Goal: Task Accomplishment & Management: Complete application form

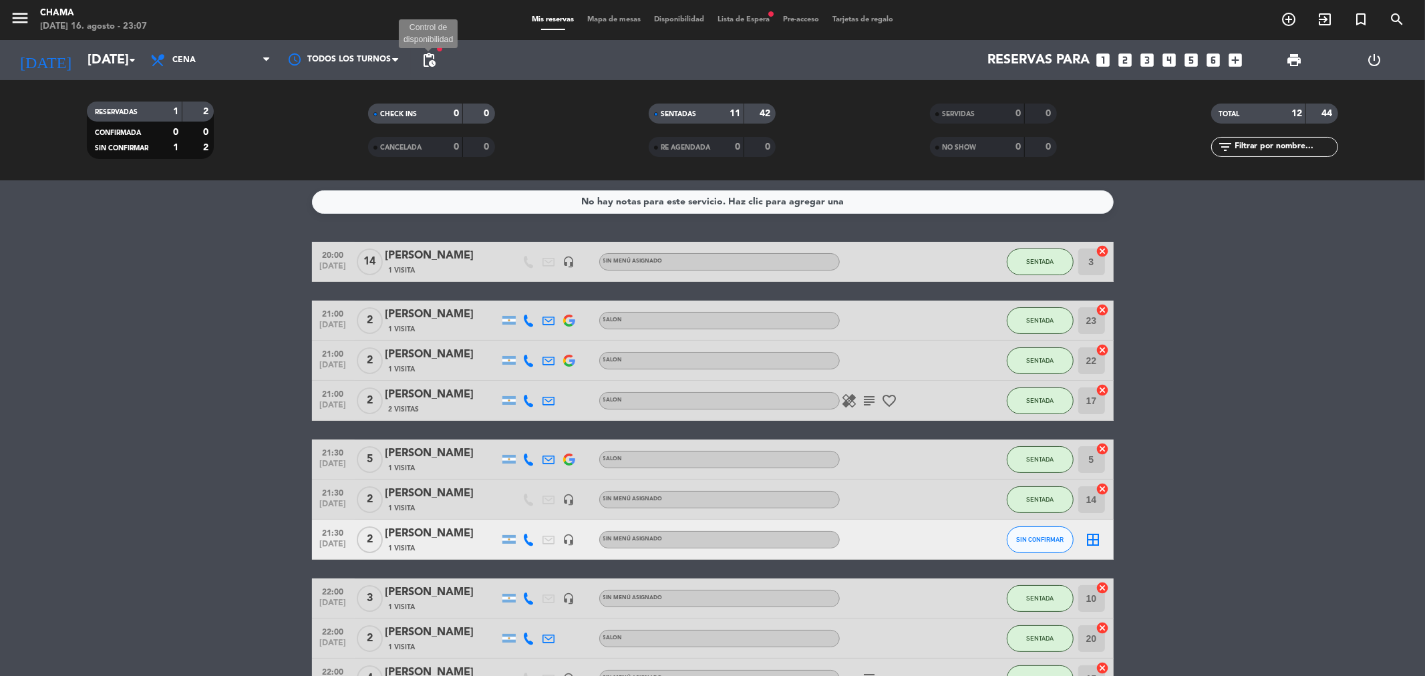
drag, startPoint x: 422, startPoint y: 57, endPoint x: 457, endPoint y: 69, distance: 37.0
click at [423, 57] on span "pending_actions" at bounding box center [429, 60] width 16 height 16
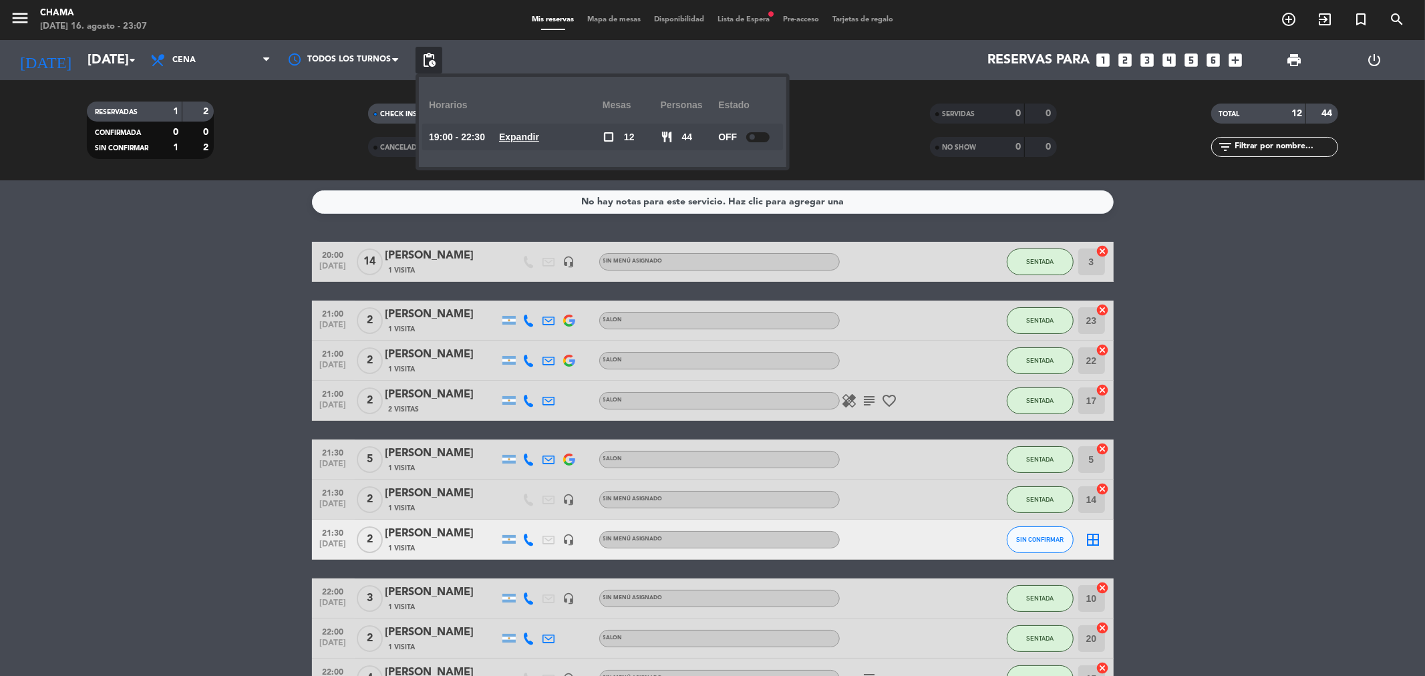
click at [760, 136] on div at bounding box center [757, 137] width 23 height 10
click at [102, 59] on input "[DATE]" at bounding box center [166, 59] width 170 height 29
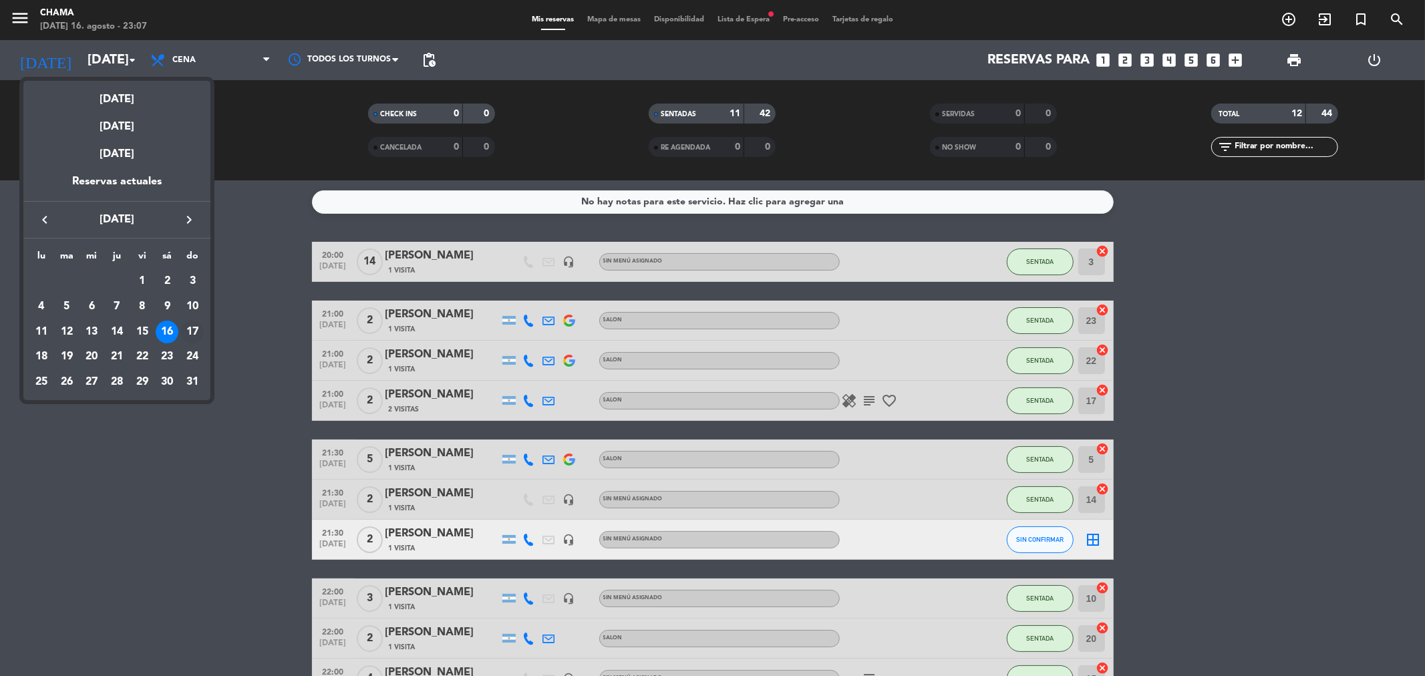
click at [194, 330] on div "17" at bounding box center [192, 332] width 23 height 23
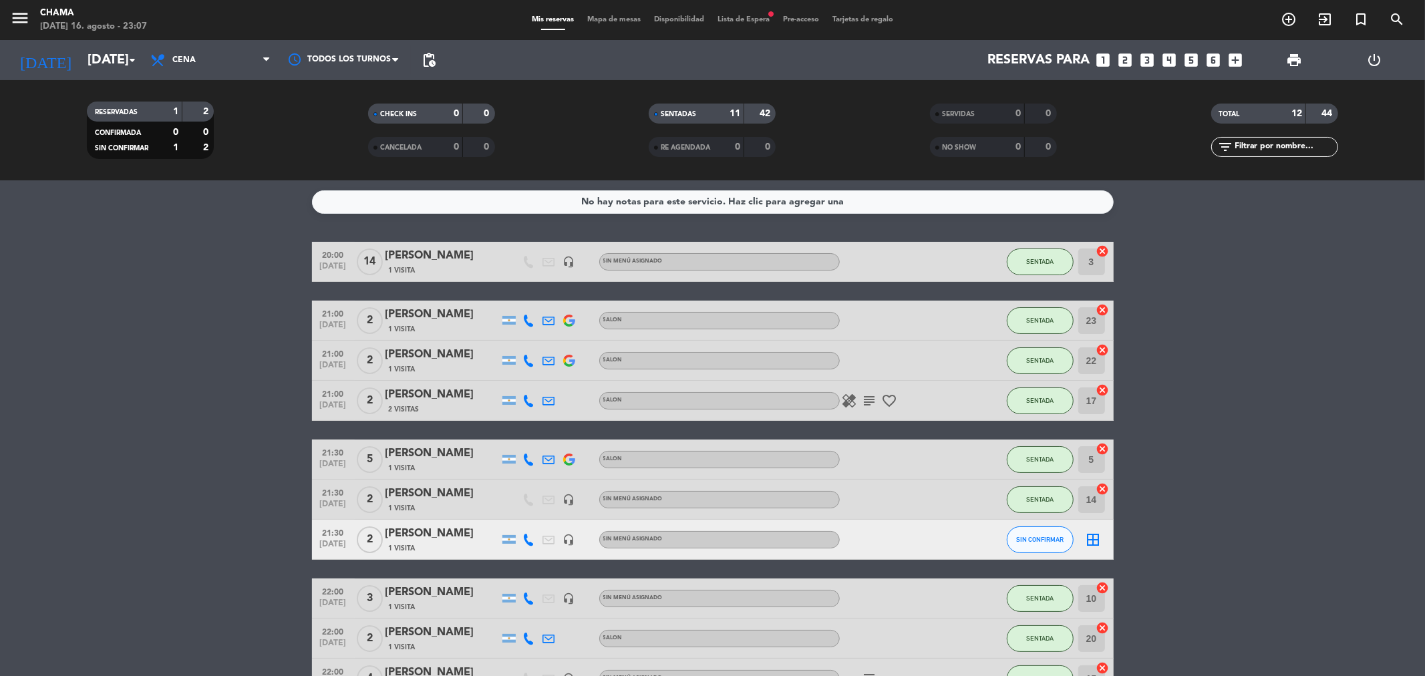
type input "[DATE]"
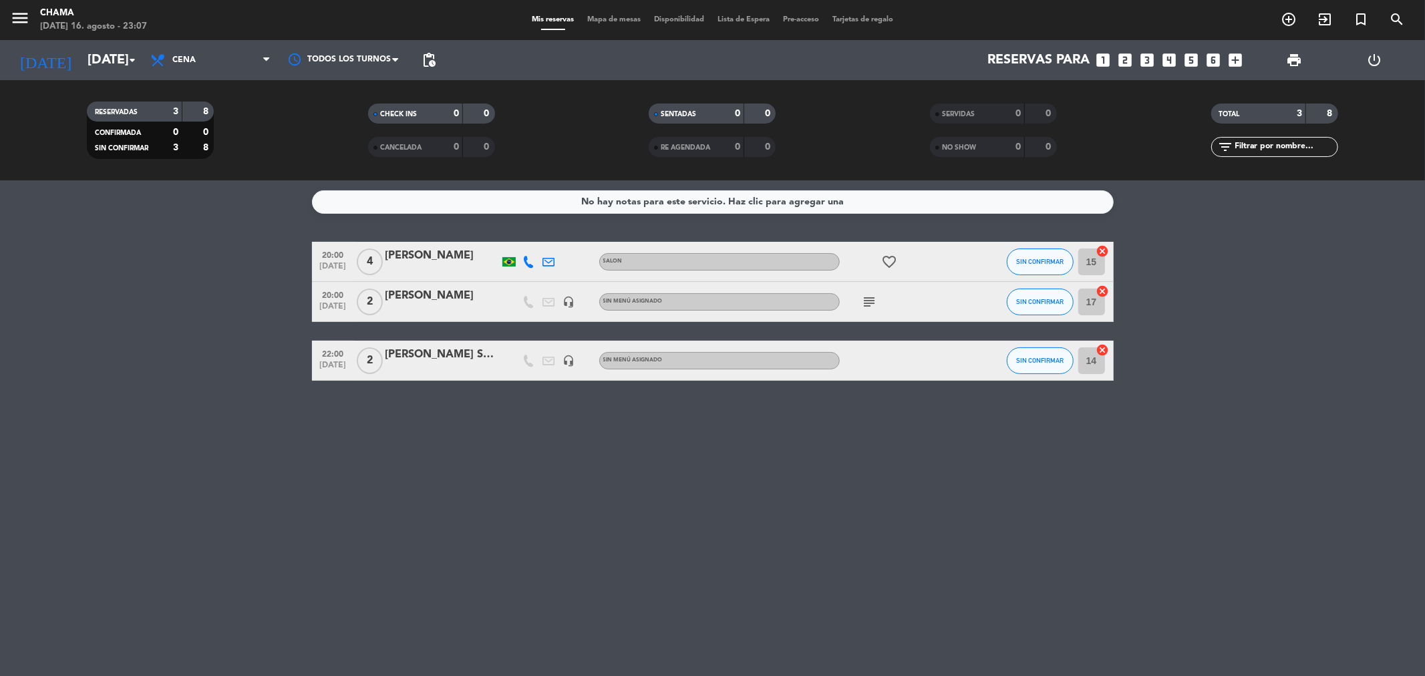
click at [1195, 56] on icon "looks_5" at bounding box center [1191, 59] width 17 height 17
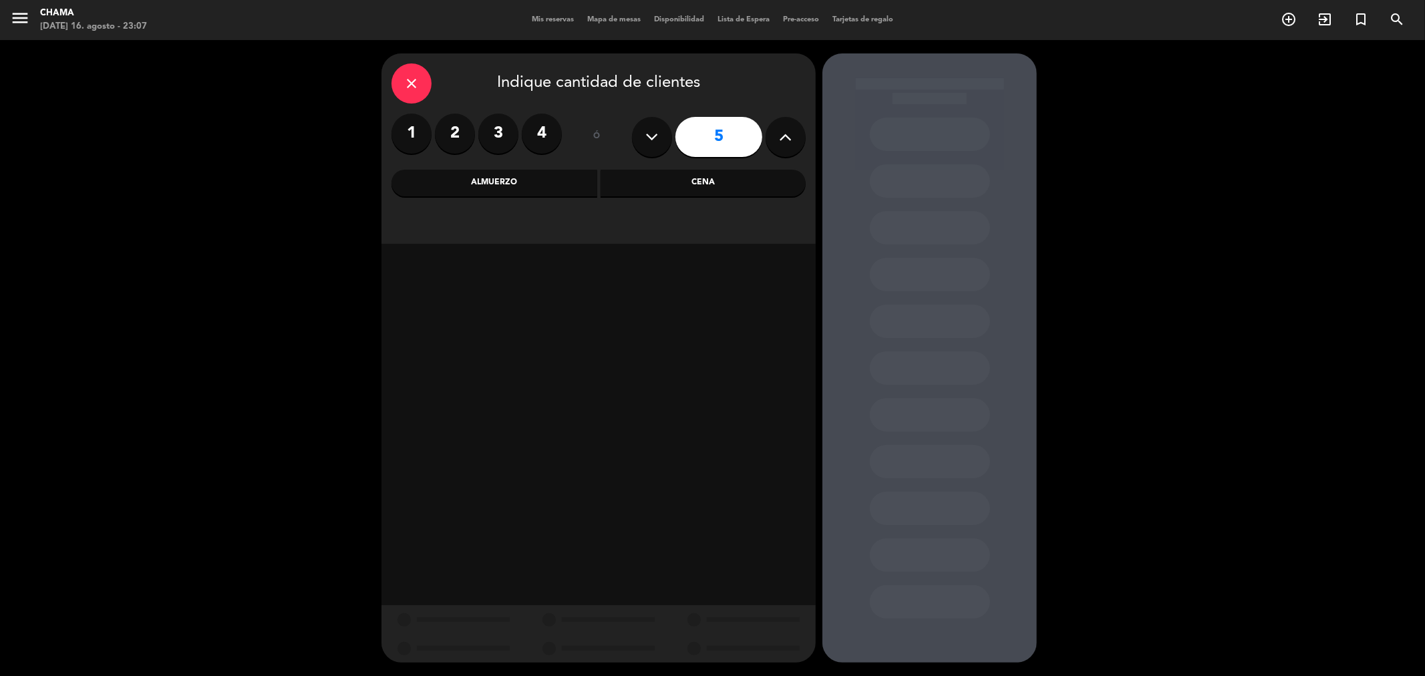
click at [516, 178] on div "Almuerzo" at bounding box center [495, 183] width 206 height 27
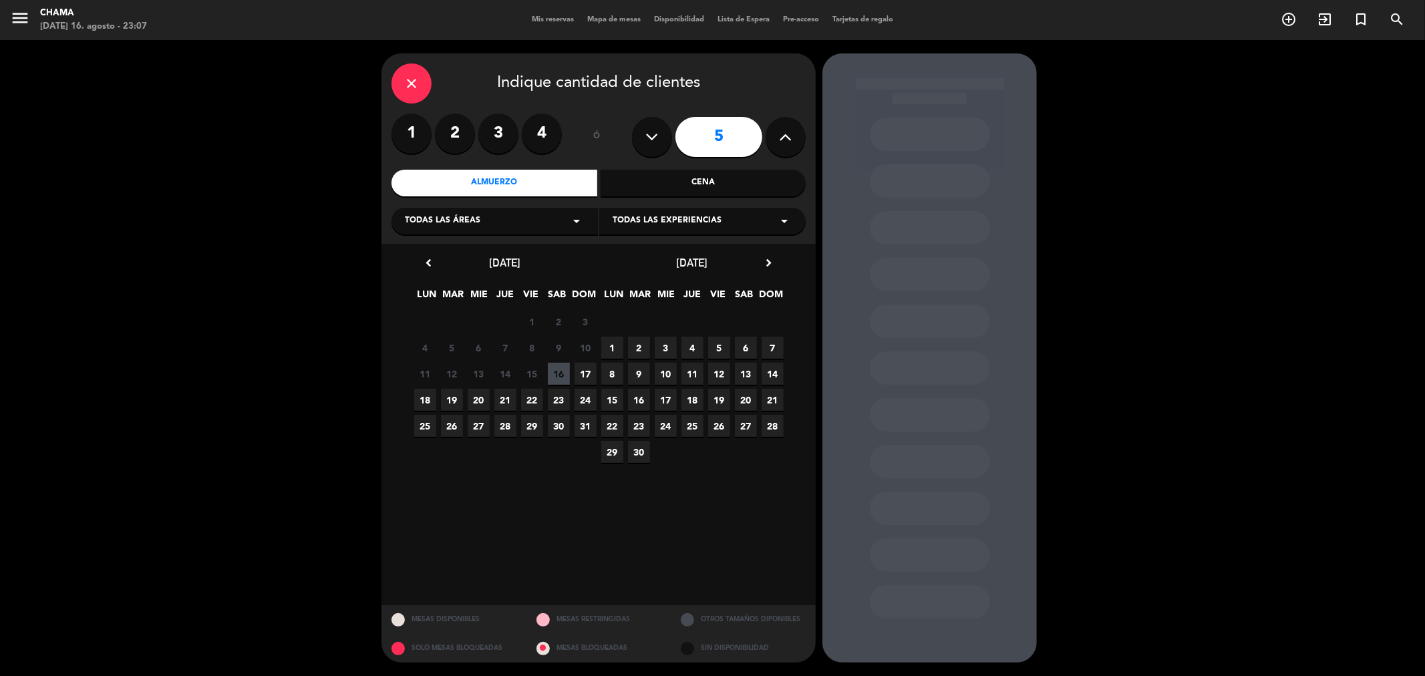
click at [585, 371] on span "17" at bounding box center [586, 374] width 22 height 22
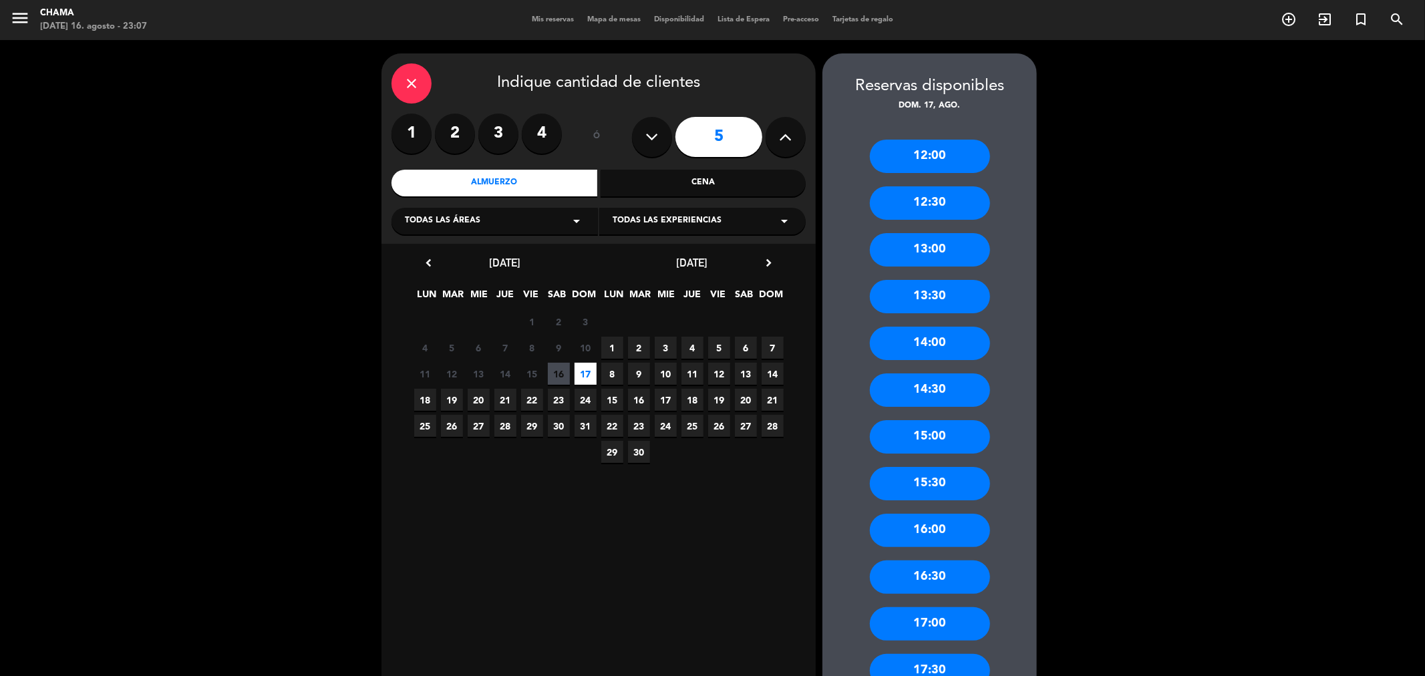
click at [922, 289] on div "13:30" at bounding box center [930, 296] width 120 height 33
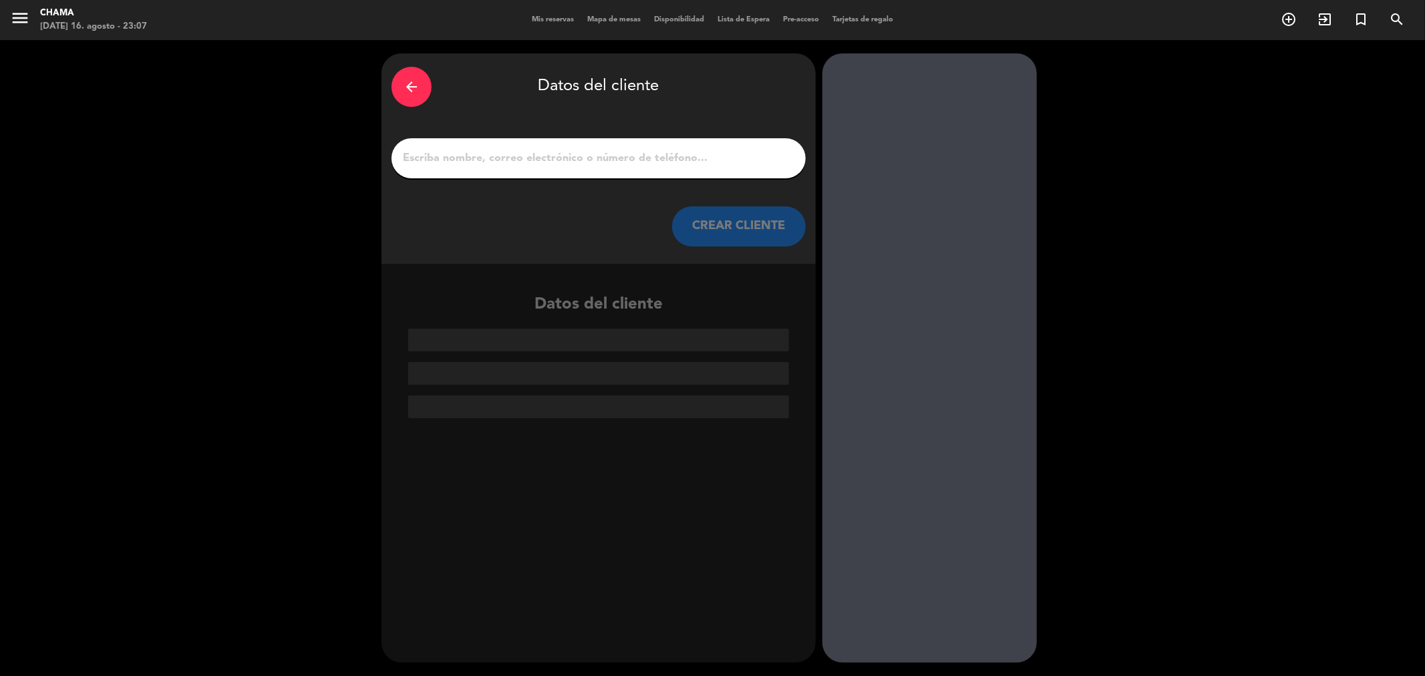
click at [645, 164] on input "1" at bounding box center [599, 158] width 394 height 19
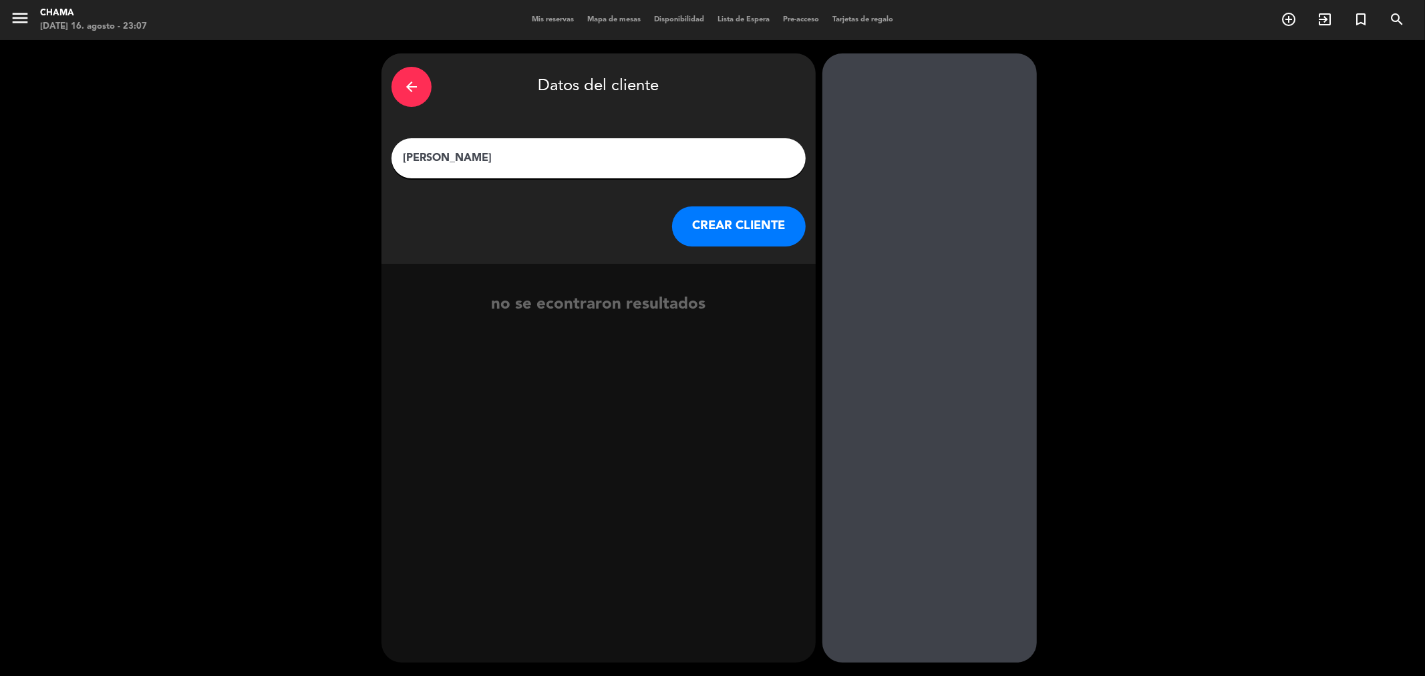
type input "[PERSON_NAME]"
click at [731, 212] on button "CREAR CLIENTE" at bounding box center [739, 226] width 134 height 40
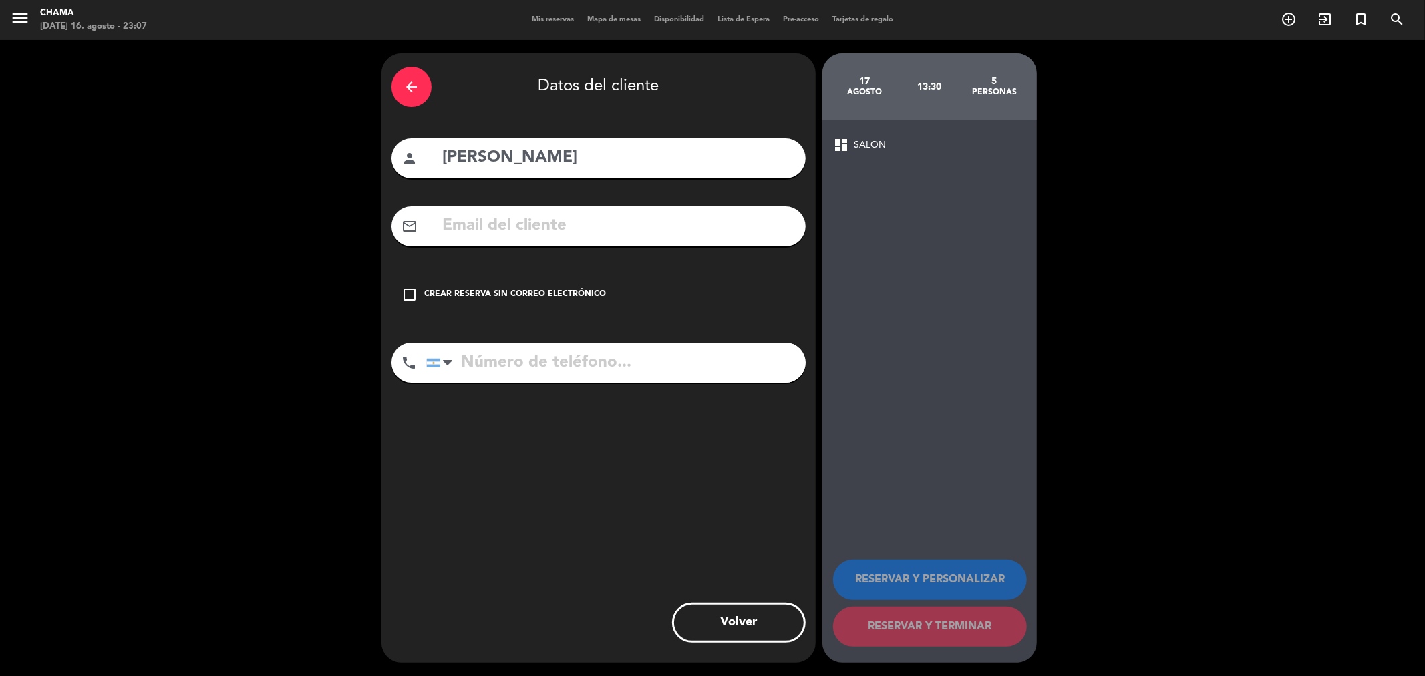
click at [425, 294] on div "Crear reserva sin correo electrónico" at bounding box center [515, 294] width 182 height 13
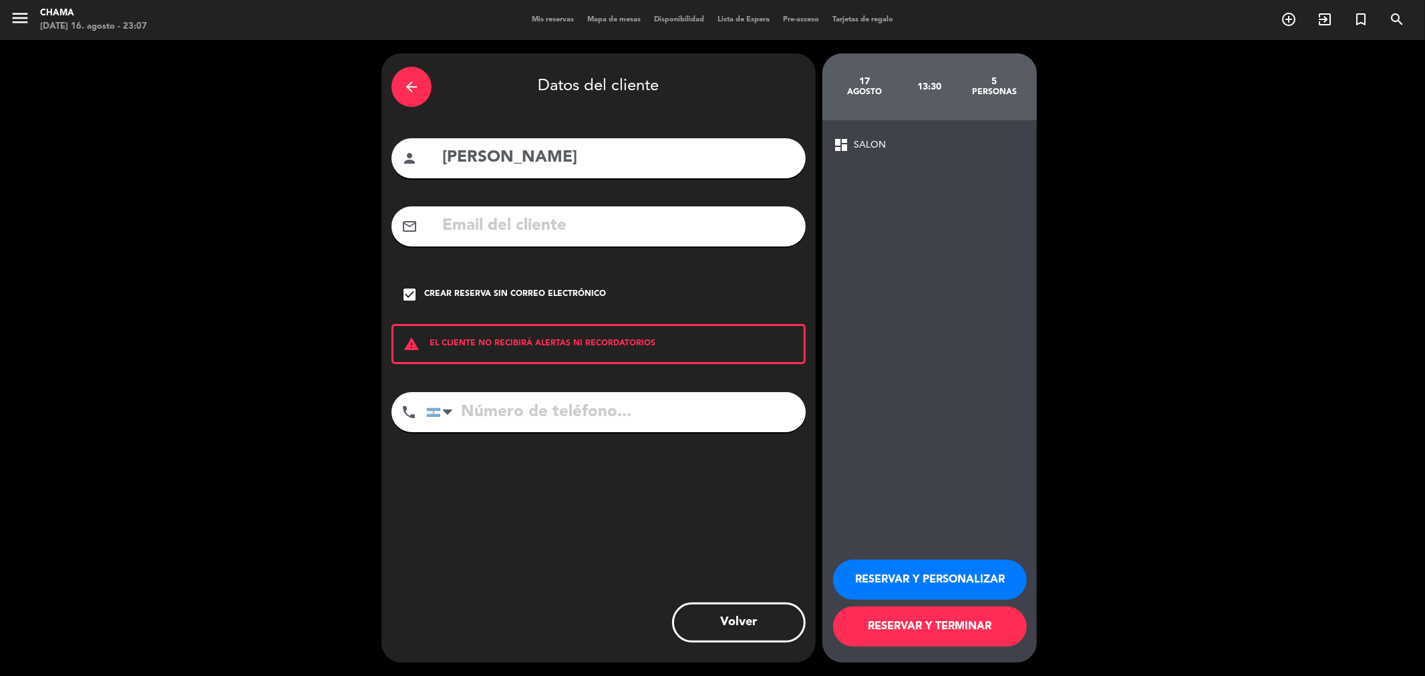
click at [874, 633] on button "RESERVAR Y TERMINAR" at bounding box center [930, 627] width 194 height 40
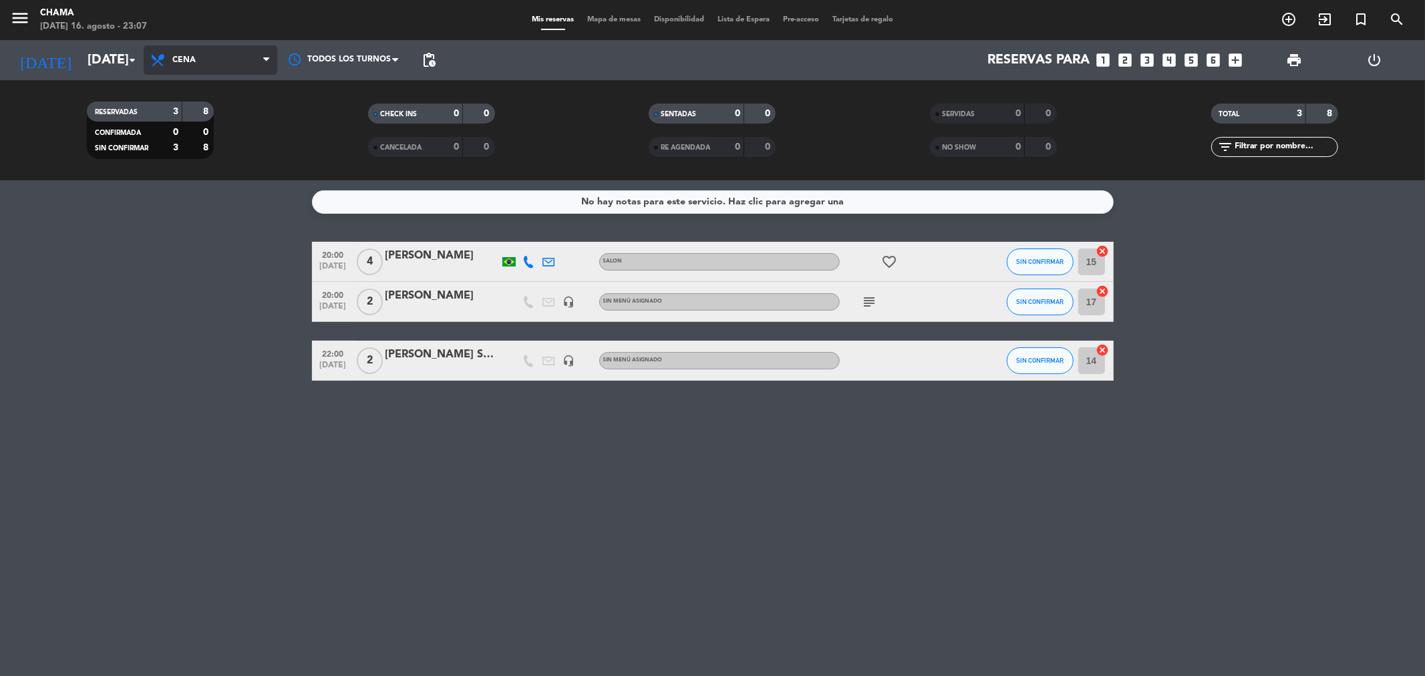
click at [215, 51] on span "Cena" at bounding box center [211, 59] width 134 height 29
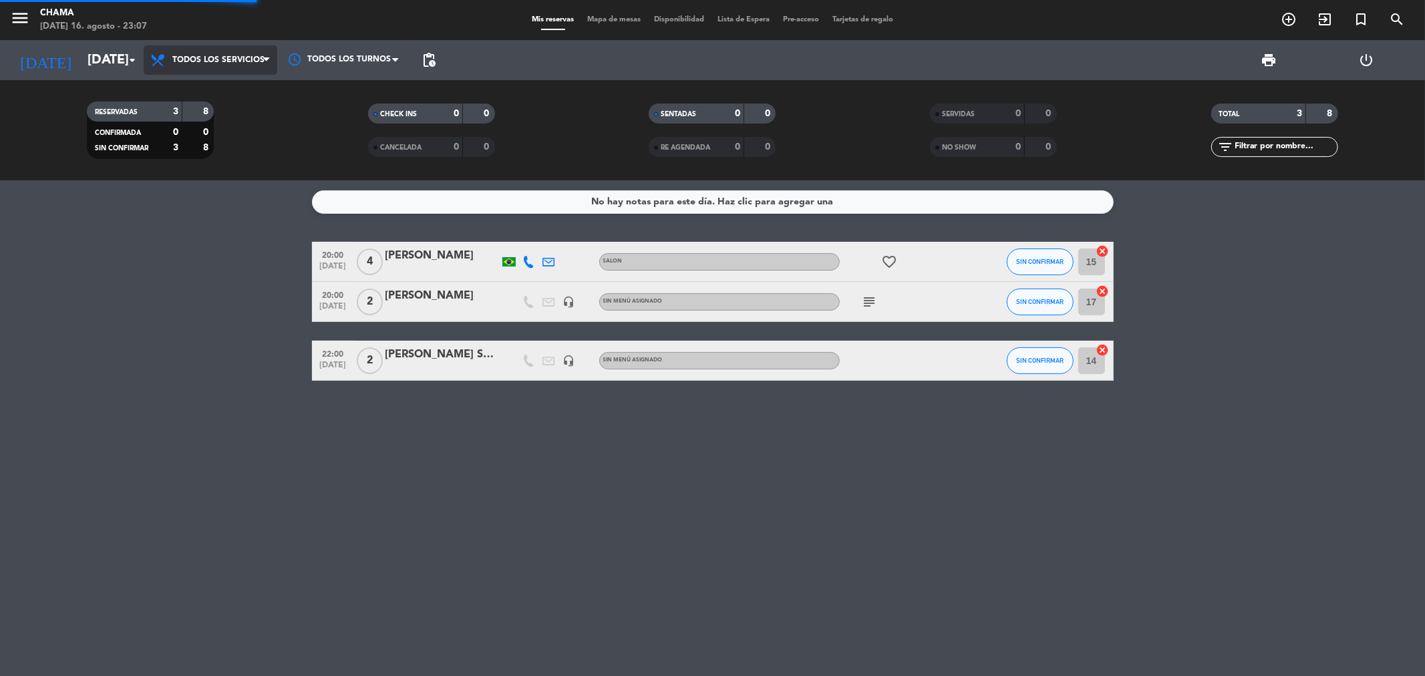
click at [245, 99] on div "menu CHAMA [DATE] 16. agosto - 23:07 Mis reservas Mapa de mesas Disponibilidad …" at bounding box center [712, 90] width 1425 height 180
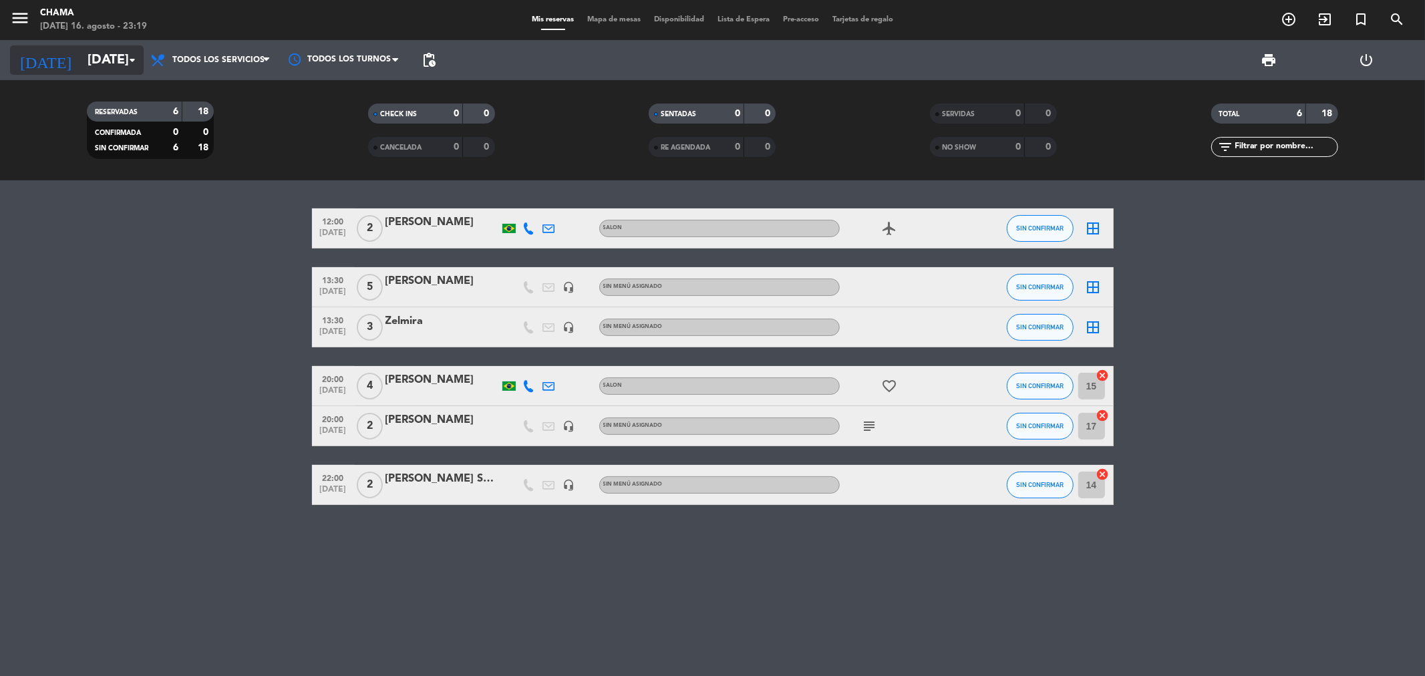
click at [96, 51] on input "[DATE]" at bounding box center [166, 59] width 170 height 29
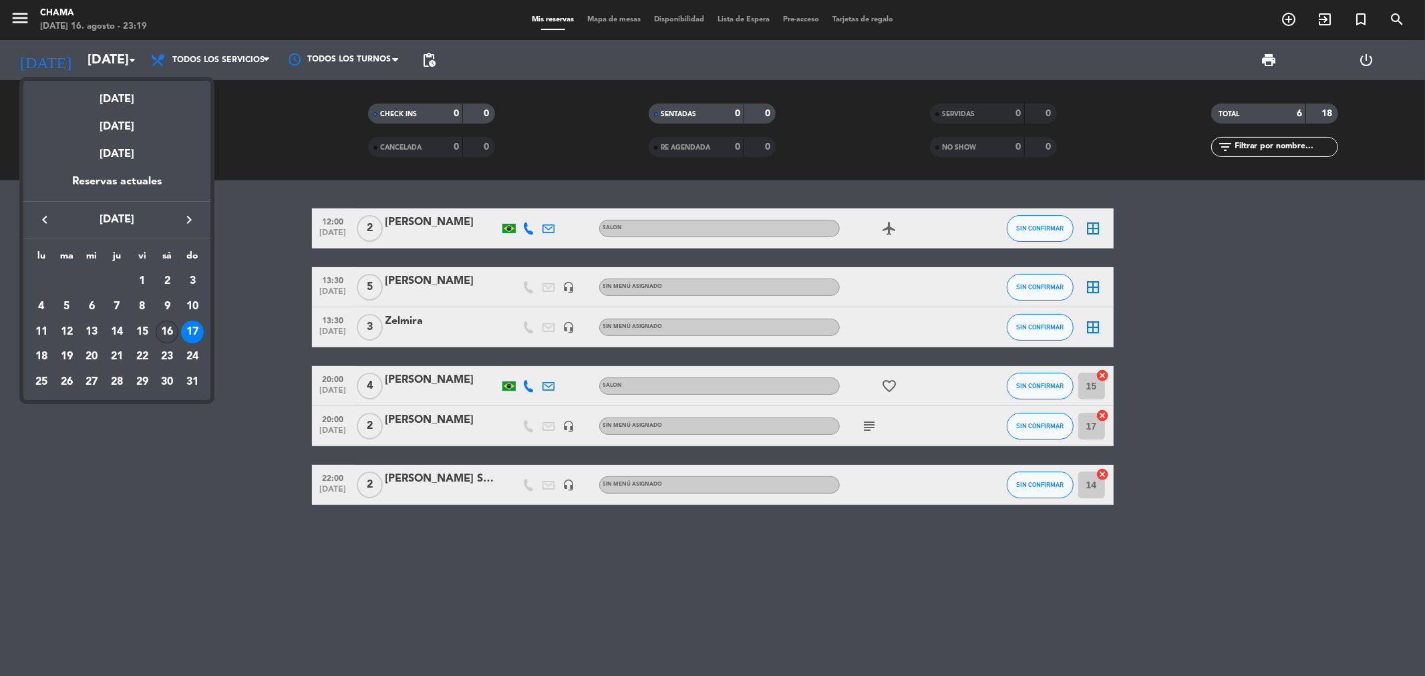
click at [166, 337] on div "16" at bounding box center [167, 332] width 23 height 23
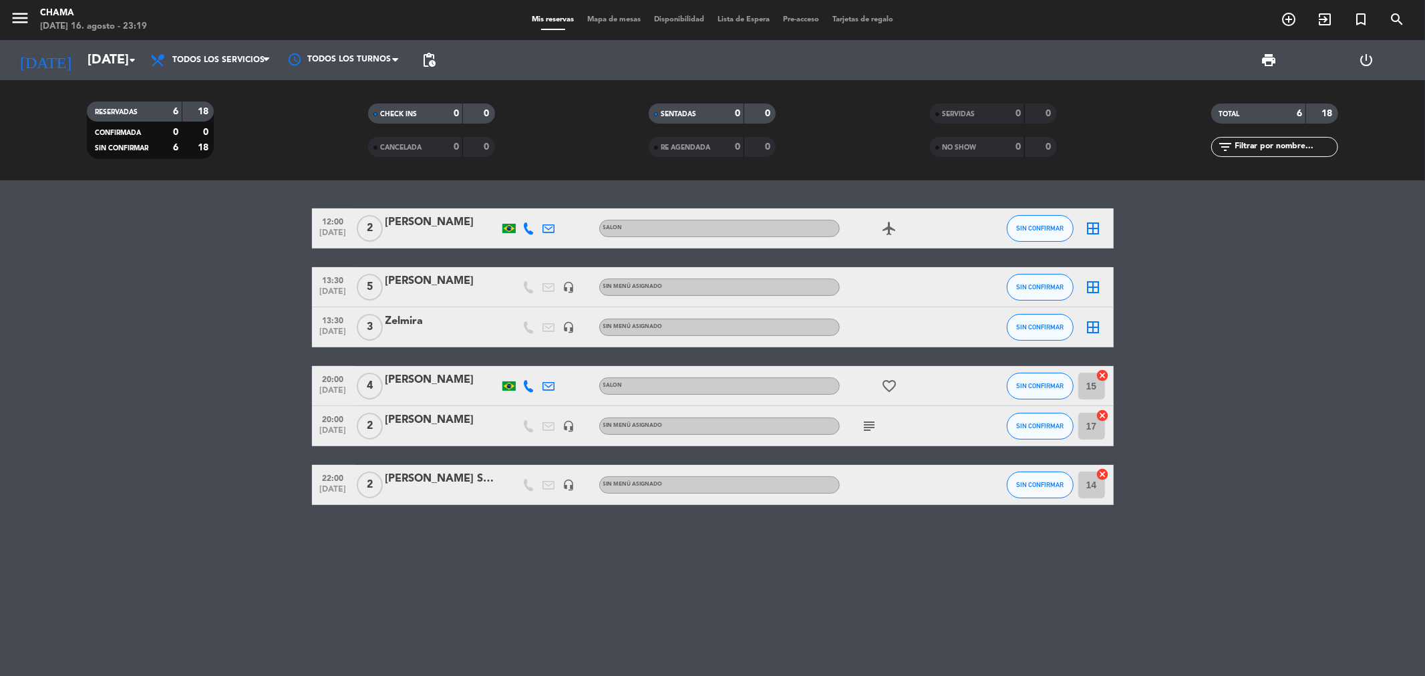
type input "[DATE]"
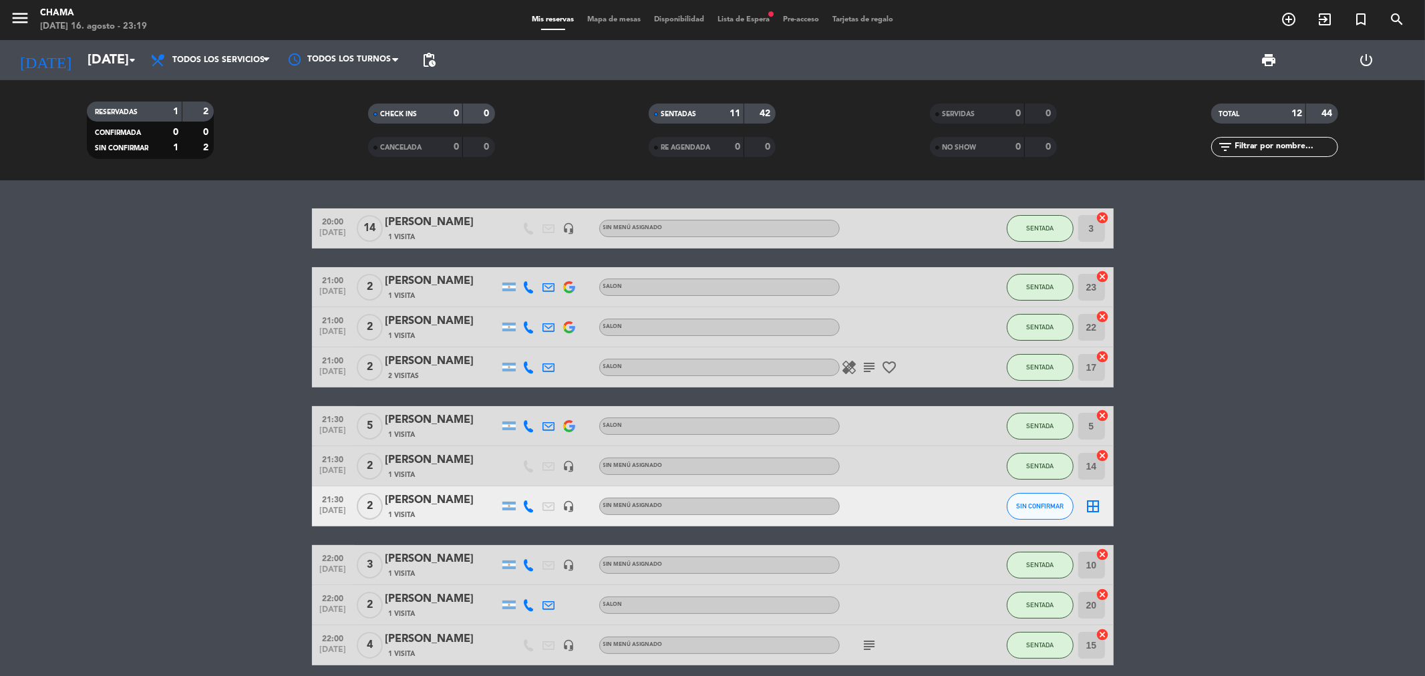
click at [892, 365] on icon "favorite_border" at bounding box center [890, 367] width 16 height 16
click at [865, 366] on icon "subject" at bounding box center [870, 367] width 16 height 16
click at [847, 366] on icon "healing" at bounding box center [850, 367] width 16 height 16
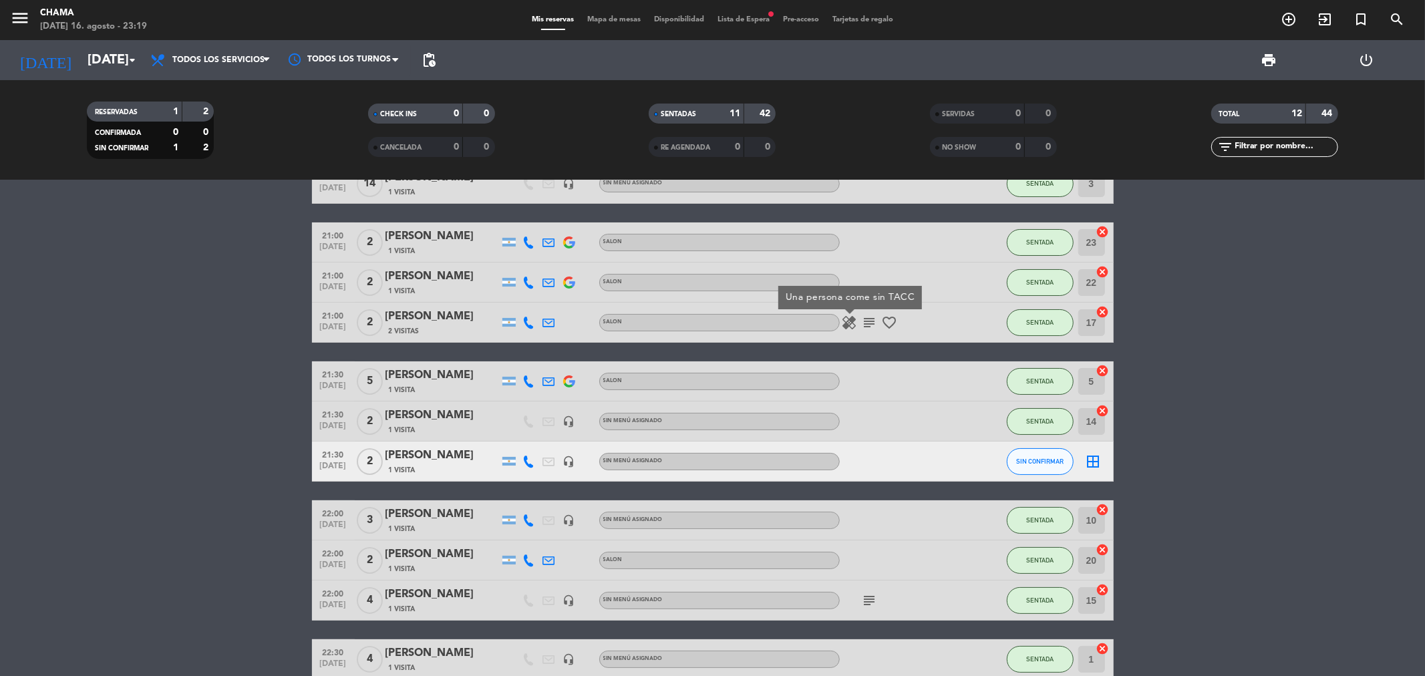
scroll to position [155, 0]
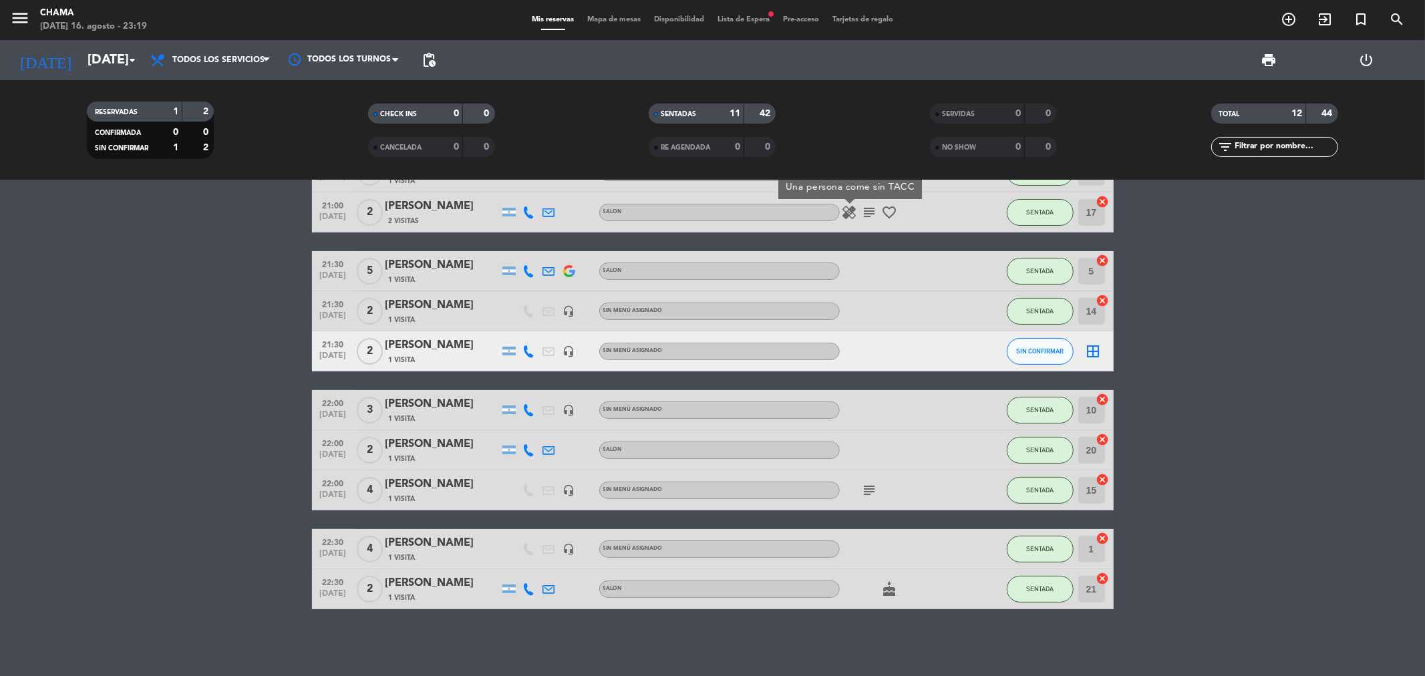
click at [865, 493] on icon "subject" at bounding box center [870, 490] width 16 height 16
click at [893, 587] on icon "cake" at bounding box center [890, 589] width 16 height 16
click at [1257, 483] on bookings-row "20:00 [DATE] [PERSON_NAME] 1 Visita headset_mic Sin menú asignado SENTADA 3 can…" at bounding box center [712, 331] width 1425 height 556
click at [758, 16] on span "Lista de Espera fiber_manual_record" at bounding box center [743, 19] width 65 height 7
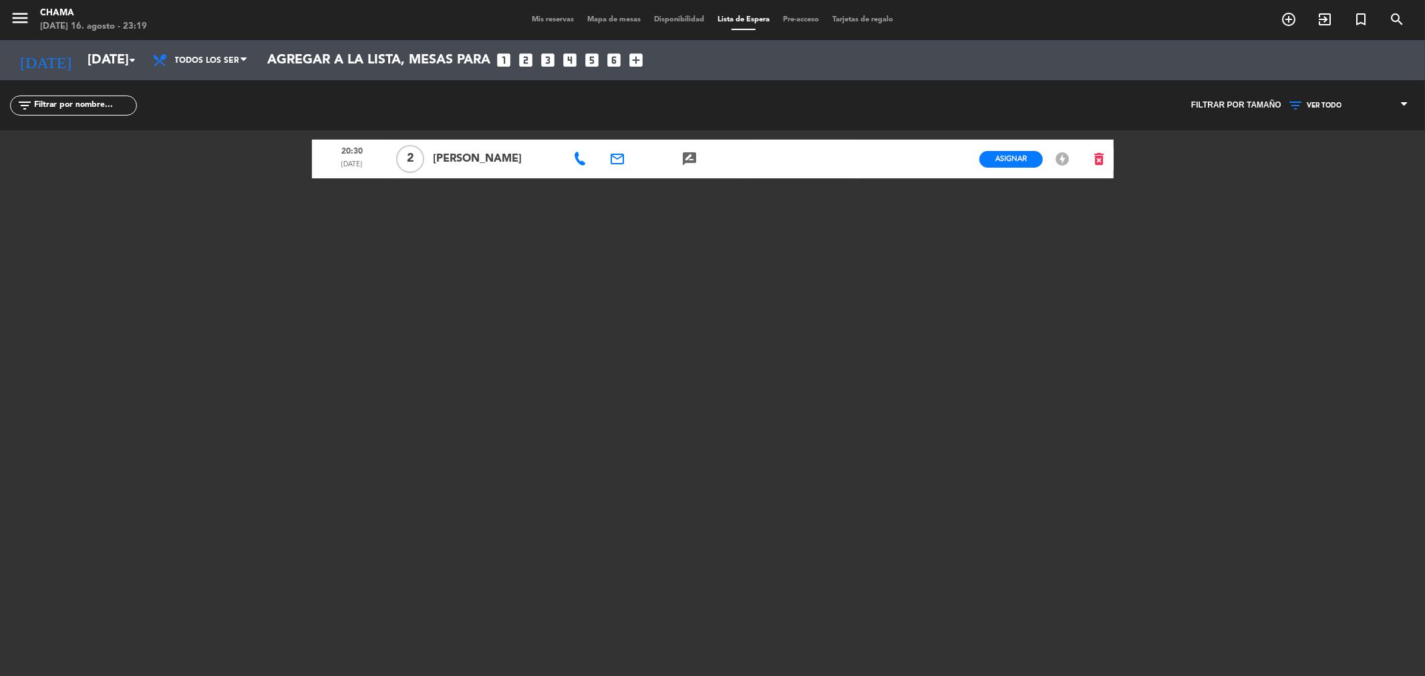
click at [557, 18] on span "Mis reservas" at bounding box center [552, 19] width 55 height 7
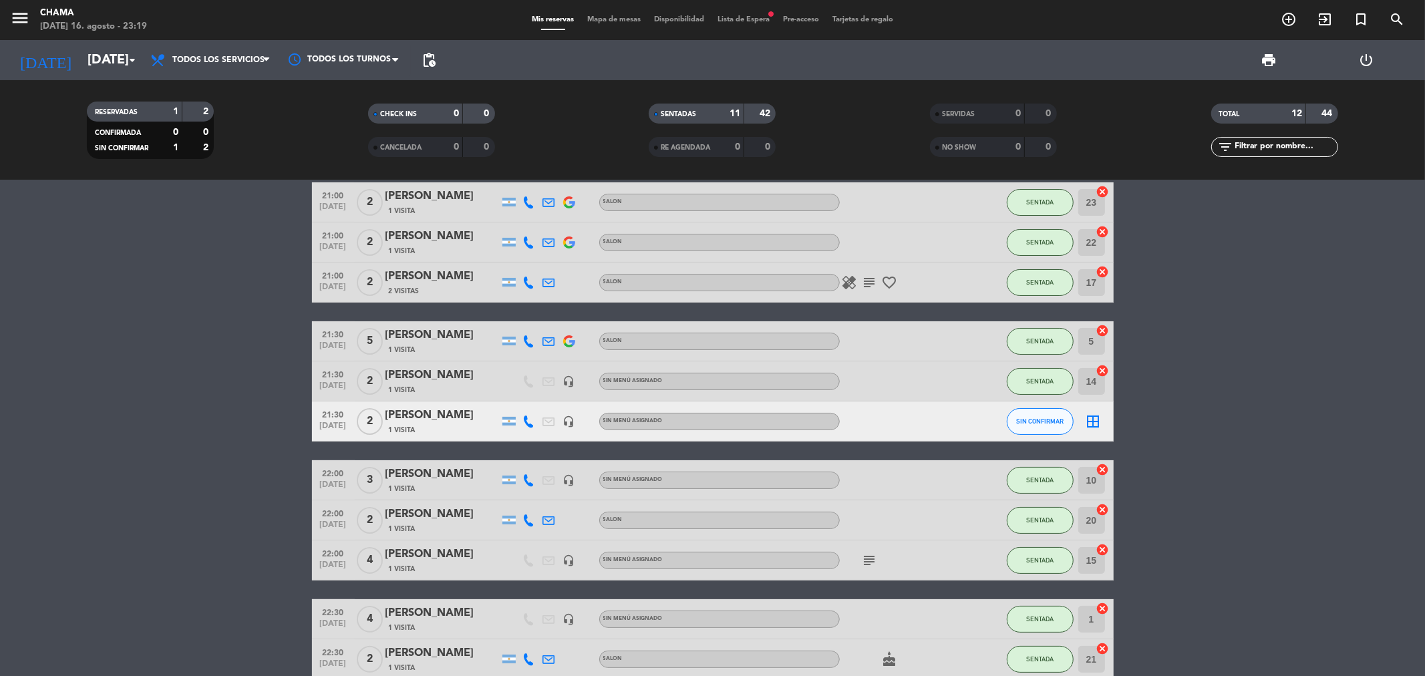
scroll to position [155, 0]
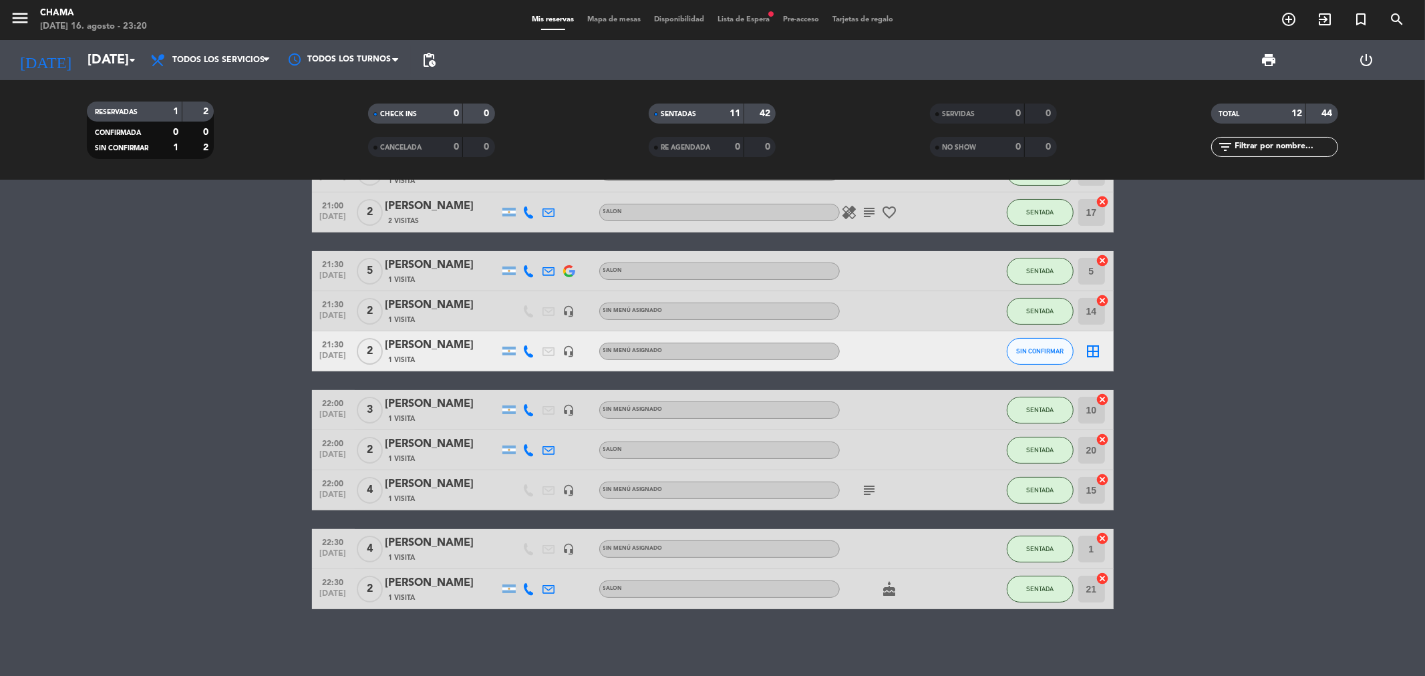
click at [878, 480] on div "subject" at bounding box center [900, 489] width 120 height 39
click at [873, 482] on icon "subject" at bounding box center [870, 490] width 16 height 16
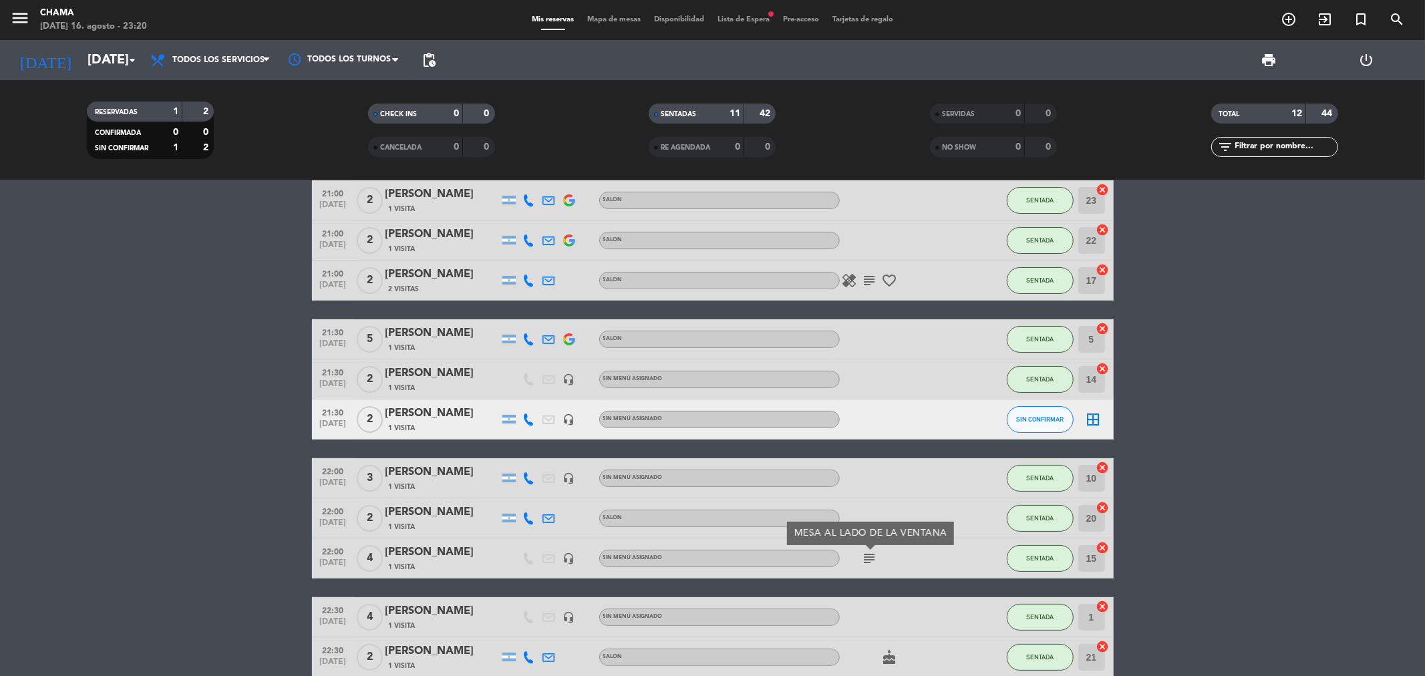
scroll to position [0, 0]
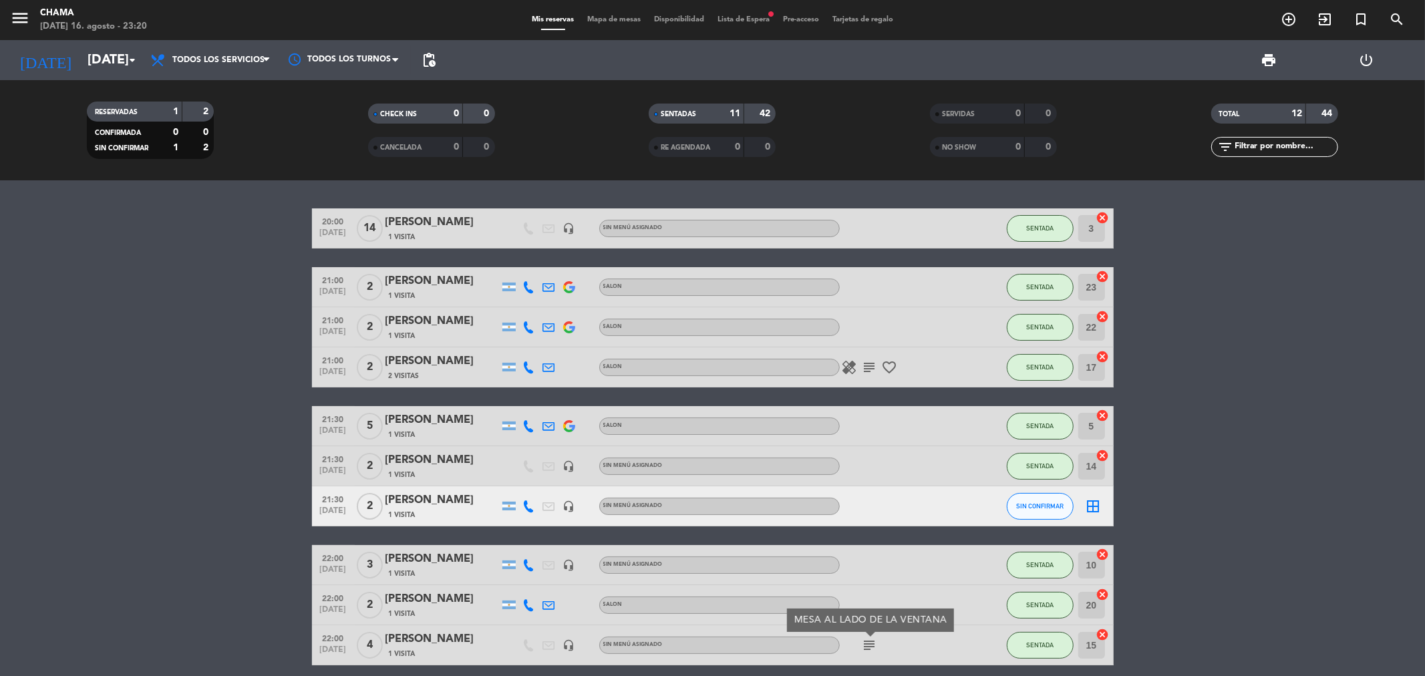
click at [893, 364] on icon "favorite_border" at bounding box center [890, 367] width 16 height 16
click at [1299, 350] on bookings-row "20:00 [DATE] [PERSON_NAME] 1 Visita headset_mic Sin menú asignado SENTADA 3 can…" at bounding box center [712, 486] width 1425 height 556
click at [95, 65] on input "[DATE]" at bounding box center [166, 59] width 170 height 29
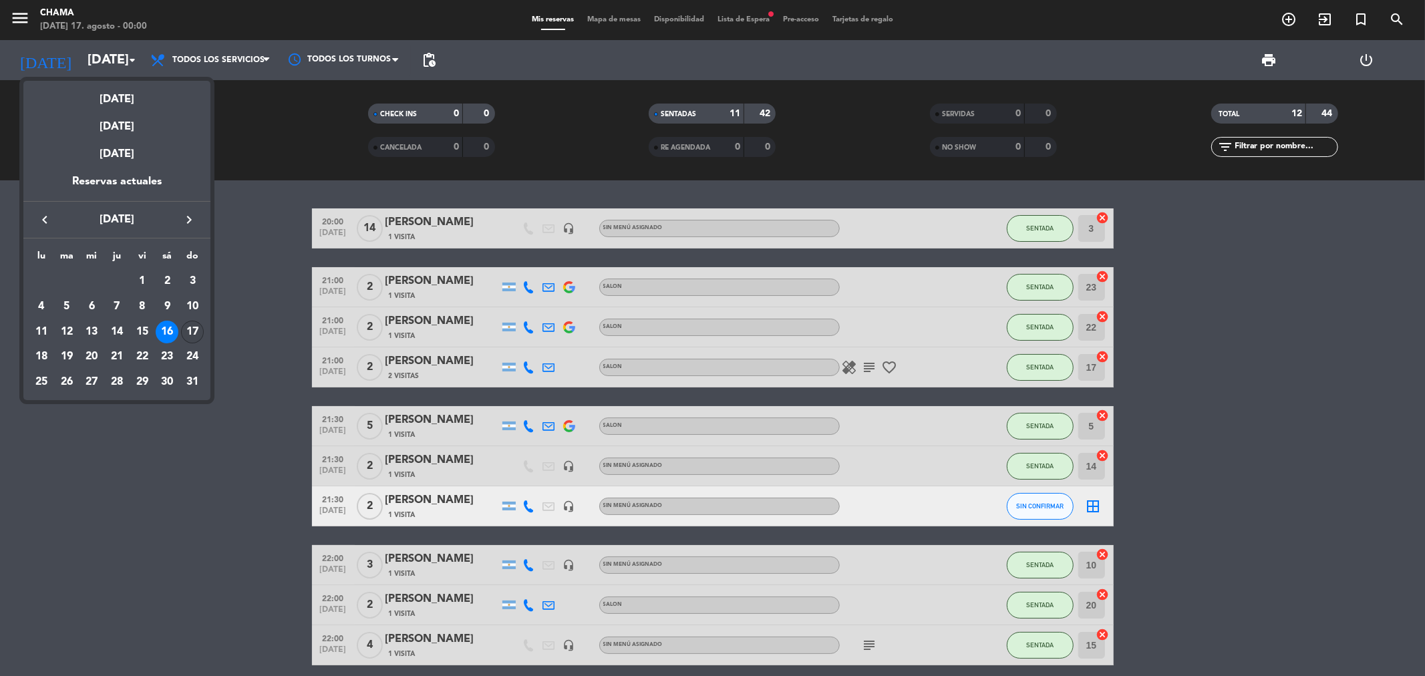
click at [197, 331] on div "17" at bounding box center [192, 332] width 23 height 23
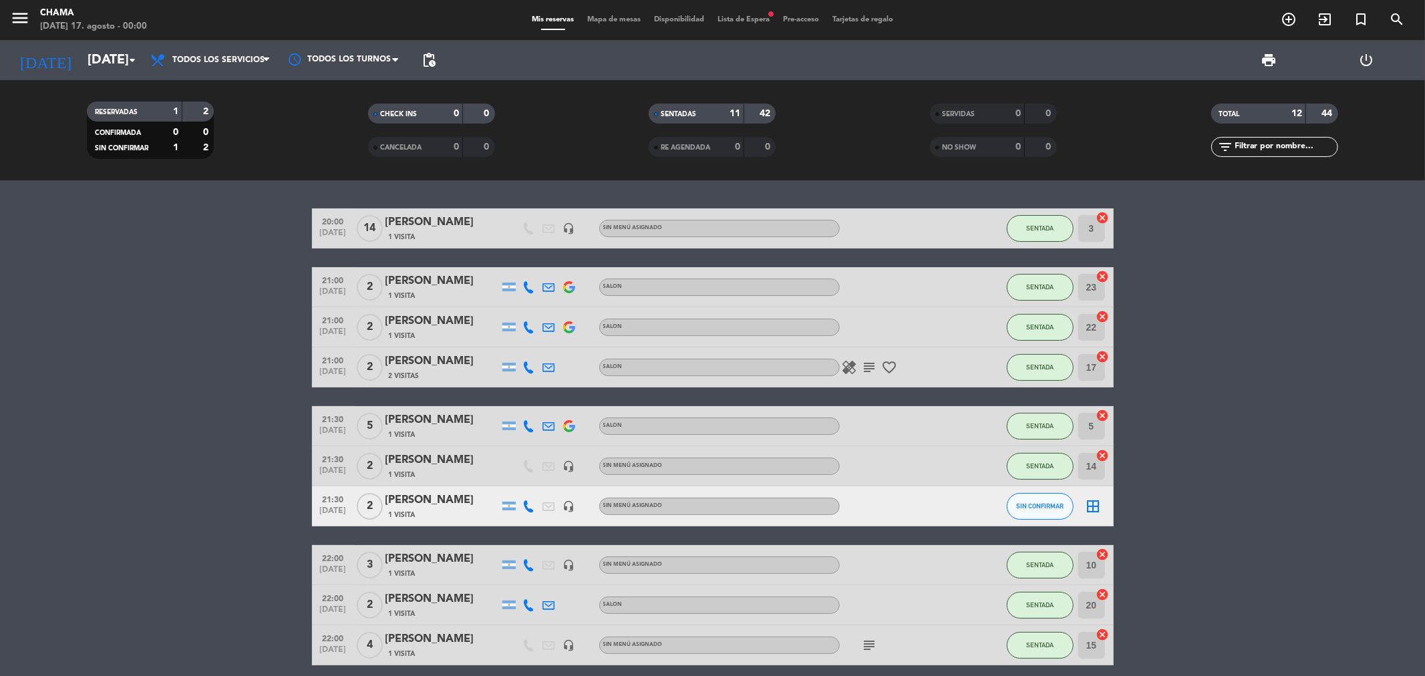
type input "[DATE]"
